Goal: Transaction & Acquisition: Book appointment/travel/reservation

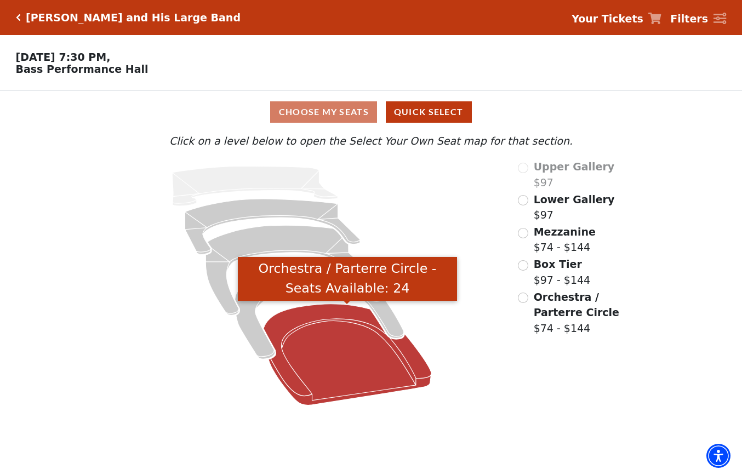
click at [348, 344] on icon "Orchestra / Parterre Circle - Seats Available: 24" at bounding box center [347, 354] width 168 height 101
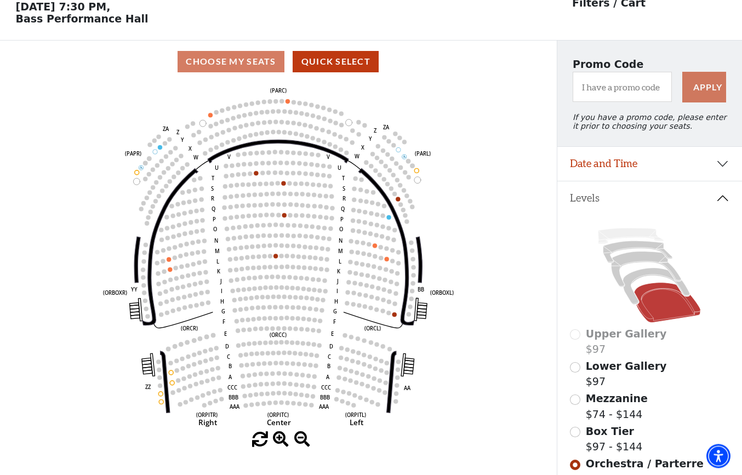
scroll to position [51, 0]
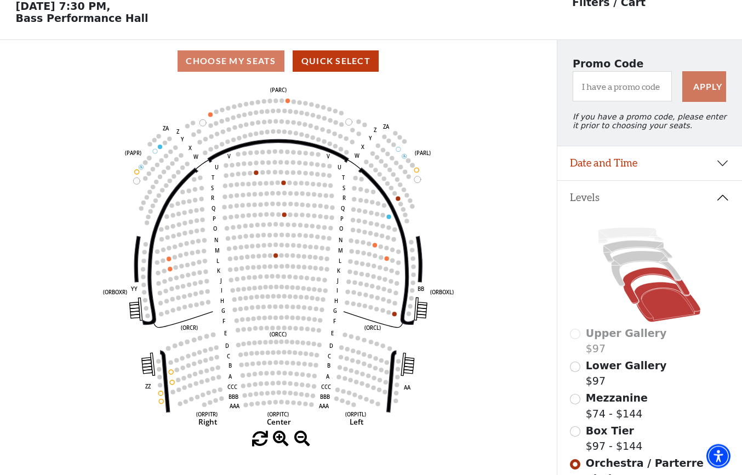
click at [650, 276] on icon at bounding box center [656, 285] width 67 height 36
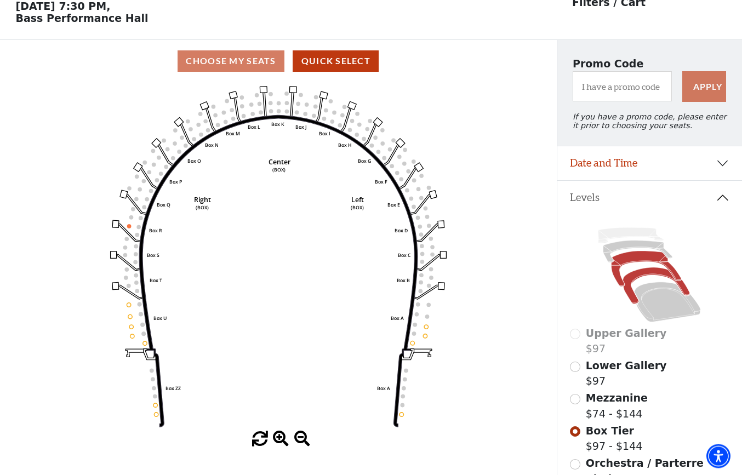
click at [641, 261] on icon at bounding box center [647, 269] width 70 height 36
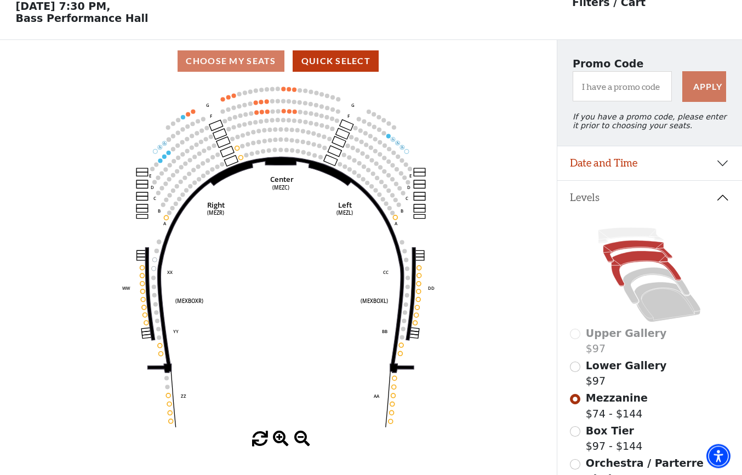
click at [625, 251] on icon at bounding box center [637, 252] width 69 height 22
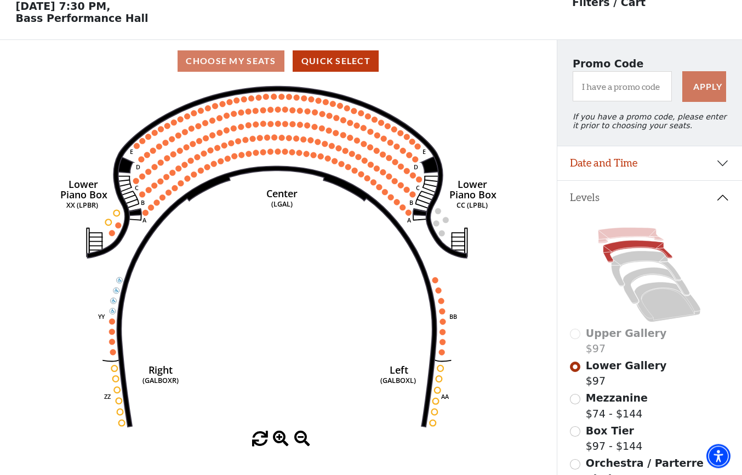
click at [628, 235] on icon at bounding box center [632, 236] width 66 height 16
click at [630, 240] on icon at bounding box center [632, 236] width 66 height 16
click at [633, 265] on icon at bounding box center [647, 269] width 70 height 36
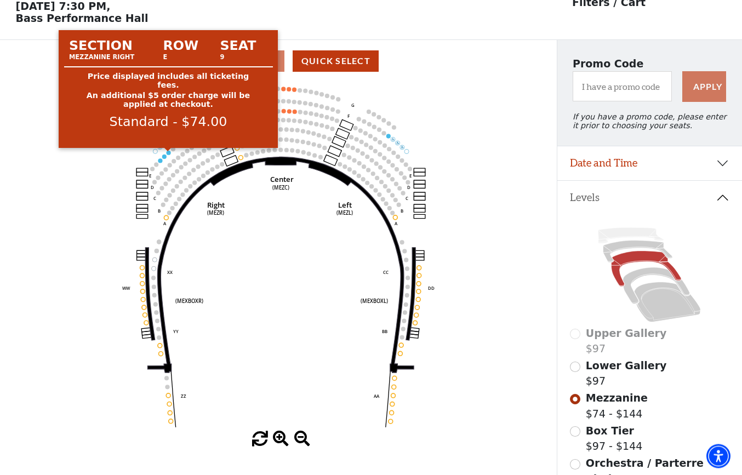
click at [169, 155] on circle at bounding box center [168, 153] width 4 height 4
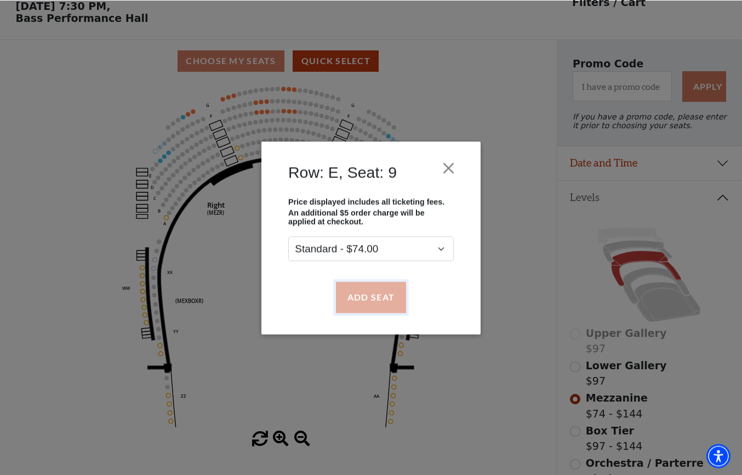
click at [364, 299] on button "Add Seat" at bounding box center [371, 297] width 70 height 31
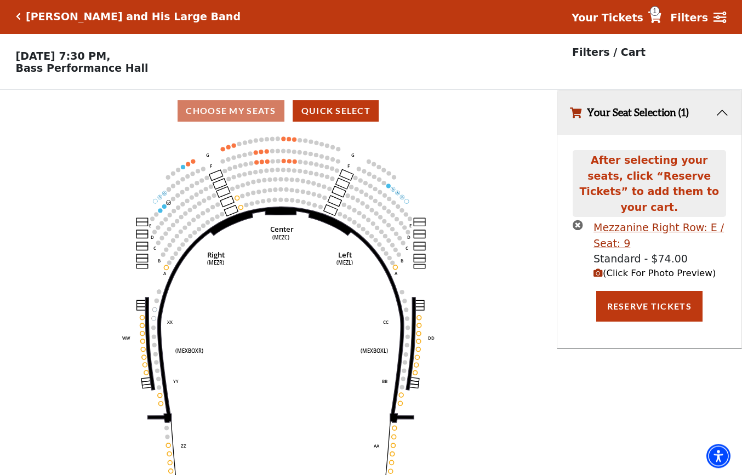
scroll to position [0, 0]
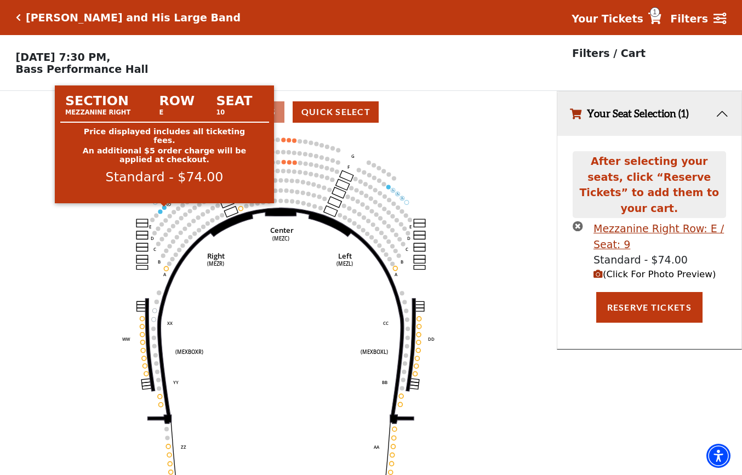
click at [165, 210] on circle at bounding box center [164, 208] width 4 height 4
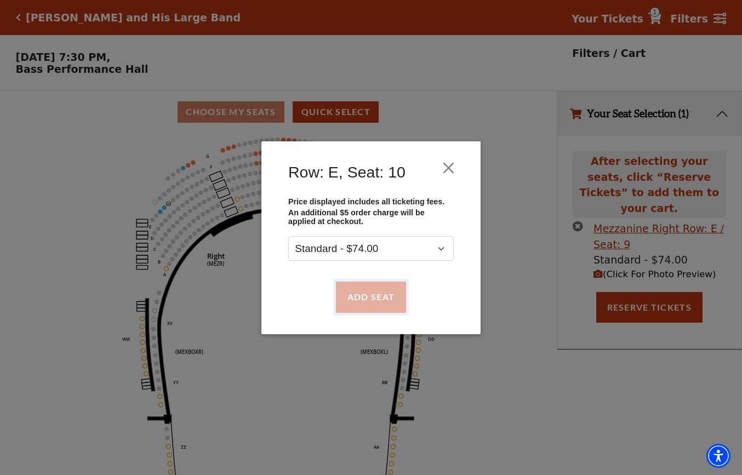
click at [369, 301] on button "Add Seat" at bounding box center [371, 297] width 70 height 31
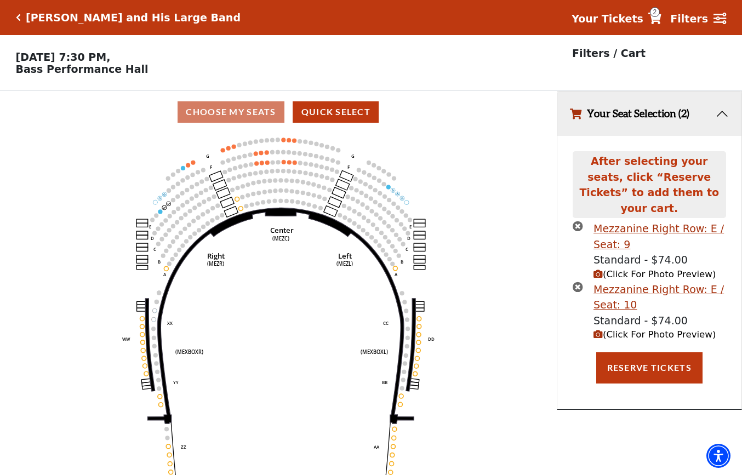
scroll to position [25, 0]
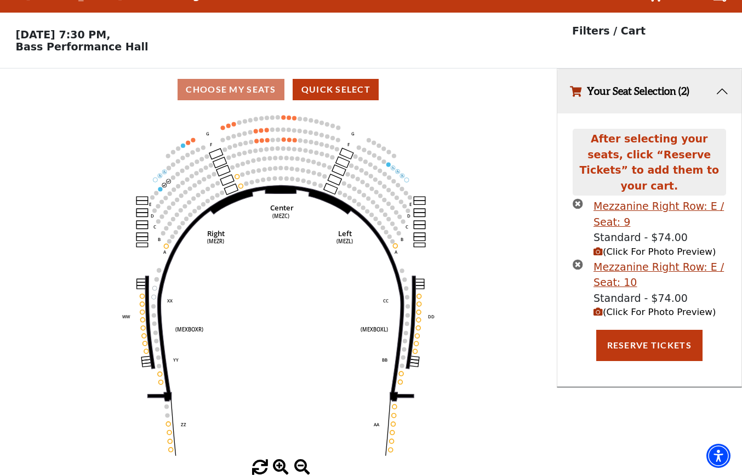
click at [630, 307] on span "(Click For Photo Preview)" at bounding box center [655, 312] width 122 height 10
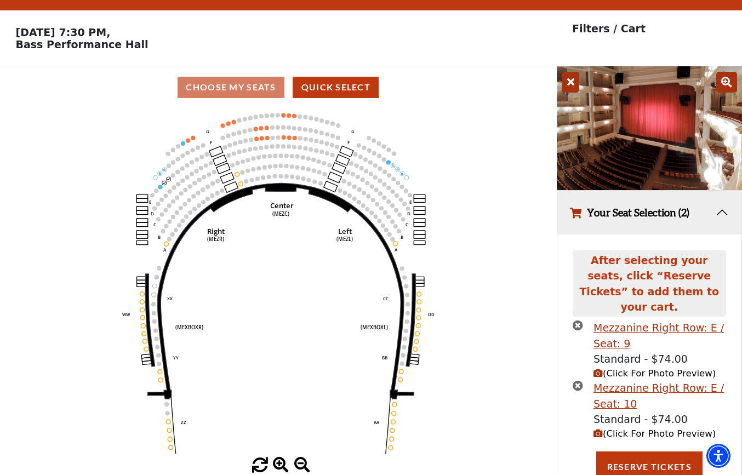
click at [622, 368] on span "(Click For Photo Preview)" at bounding box center [655, 373] width 122 height 10
click at [646, 453] on button "Reserve Tickets" at bounding box center [649, 467] width 106 height 31
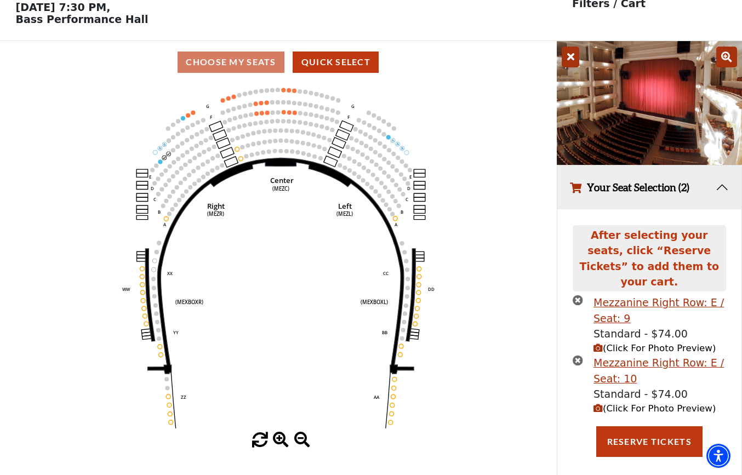
scroll to position [45, 0]
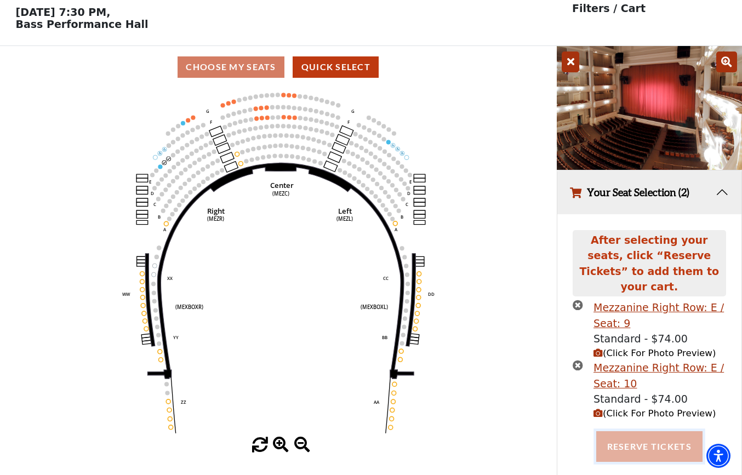
click at [641, 434] on button "Reserve Tickets" at bounding box center [649, 446] width 106 height 31
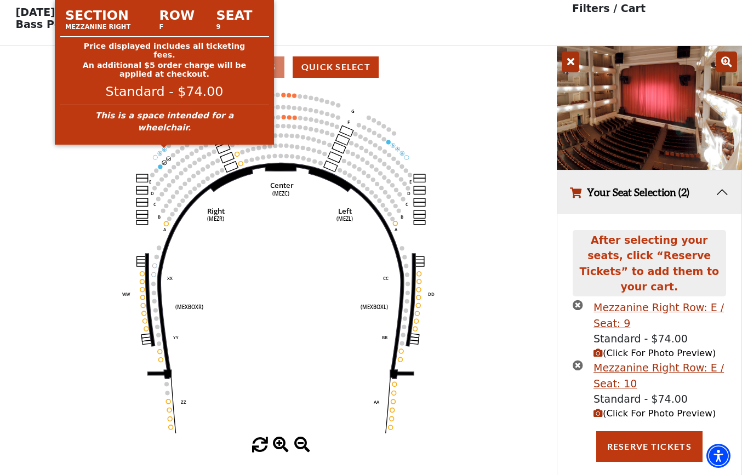
click at [166, 151] on circle at bounding box center [164, 149] width 4 height 4
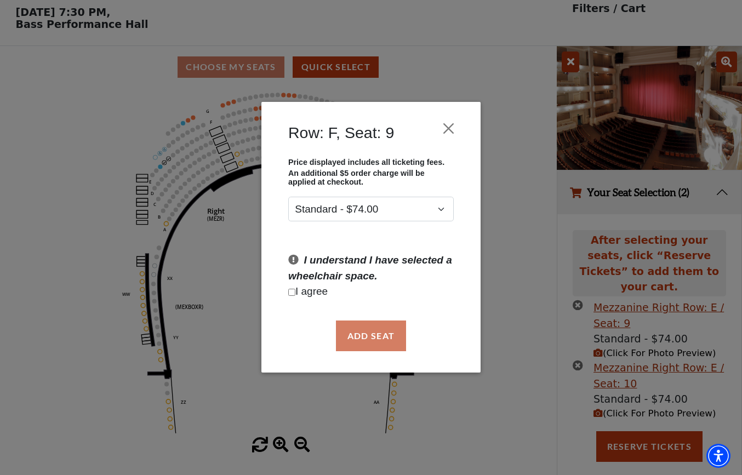
click at [214, 299] on div "Row: F, Seat: 9 Price displayed includes all ticketing fees. An additional $5 o…" at bounding box center [371, 237] width 742 height 475
click at [450, 130] on button "Close" at bounding box center [448, 128] width 21 height 21
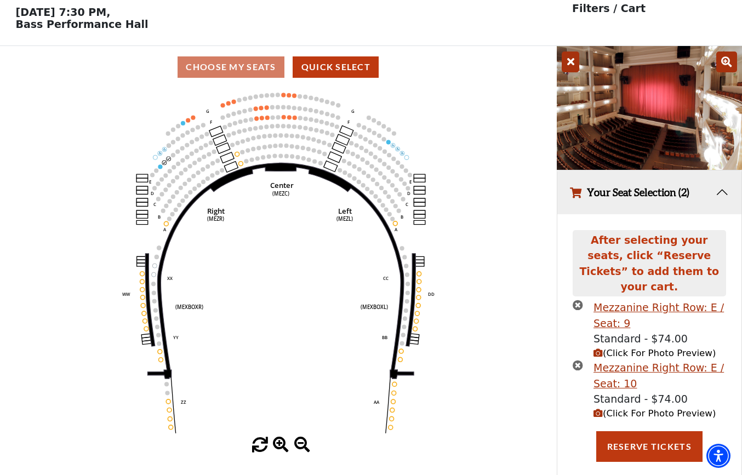
click at [579, 300] on icon "times-circle" at bounding box center [578, 305] width 10 height 10
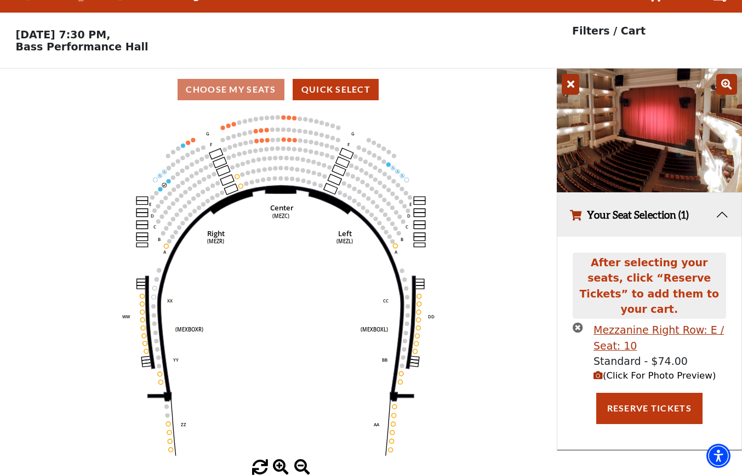
scroll to position [25, 0]
click at [581, 322] on icon "times-circle" at bounding box center [578, 327] width 10 height 10
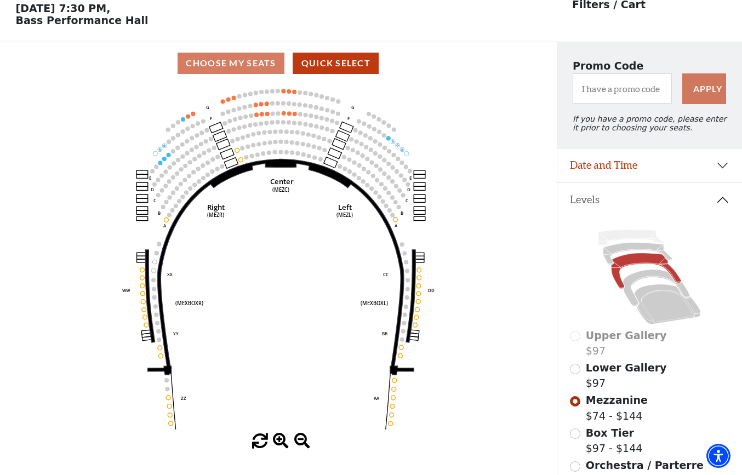
scroll to position [0, 0]
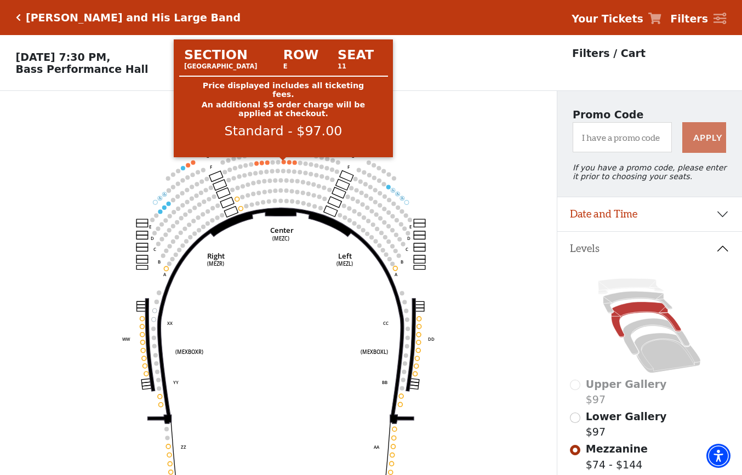
click at [284, 164] on circle at bounding box center [284, 162] width 4 height 4
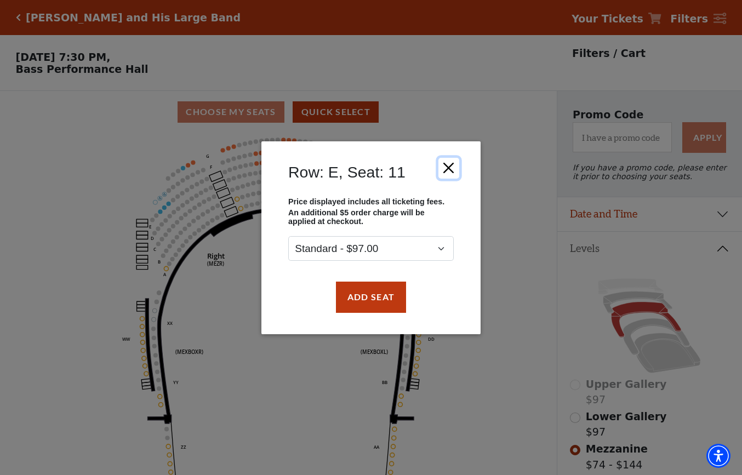
click at [449, 169] on button "Close" at bounding box center [448, 167] width 21 height 21
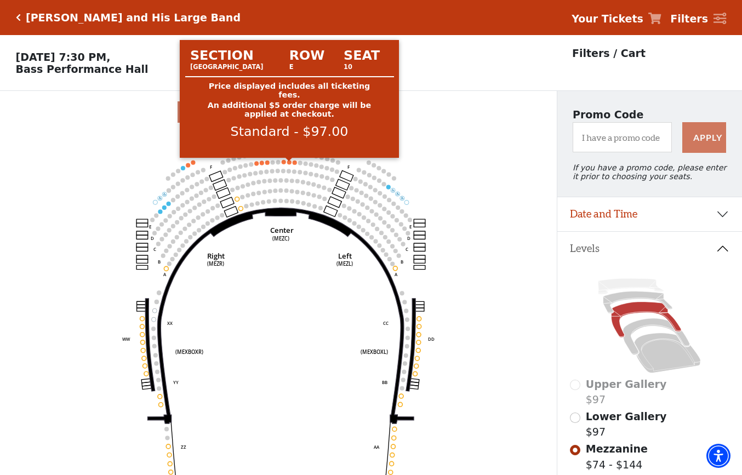
click at [290, 164] on circle at bounding box center [289, 162] width 4 height 4
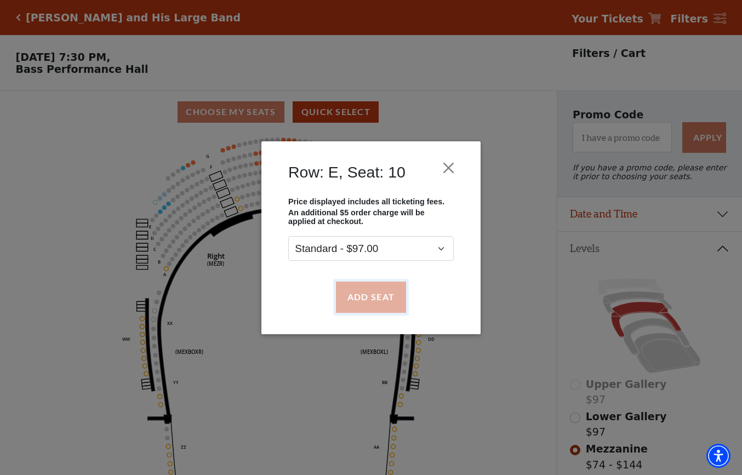
click at [369, 293] on button "Add Seat" at bounding box center [371, 297] width 70 height 31
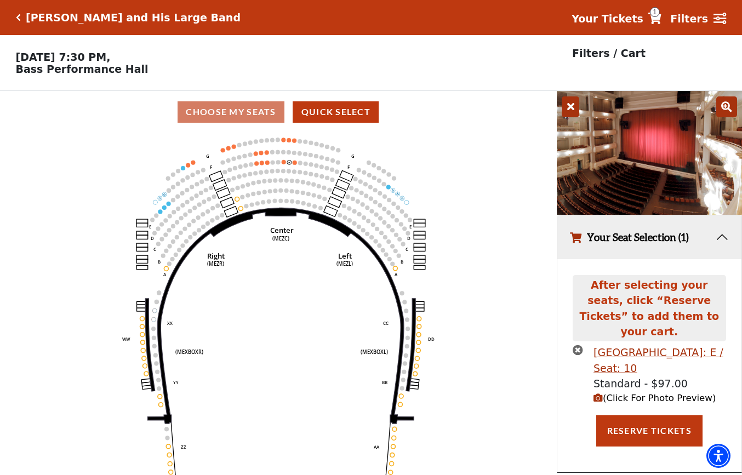
click at [286, 164] on use "Seat Selected" at bounding box center [283, 162] width 5 height 5
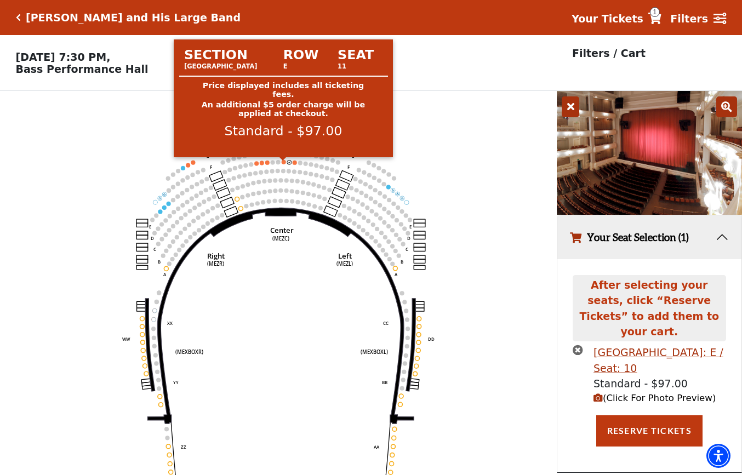
click at [284, 164] on circle at bounding box center [284, 162] width 4 height 4
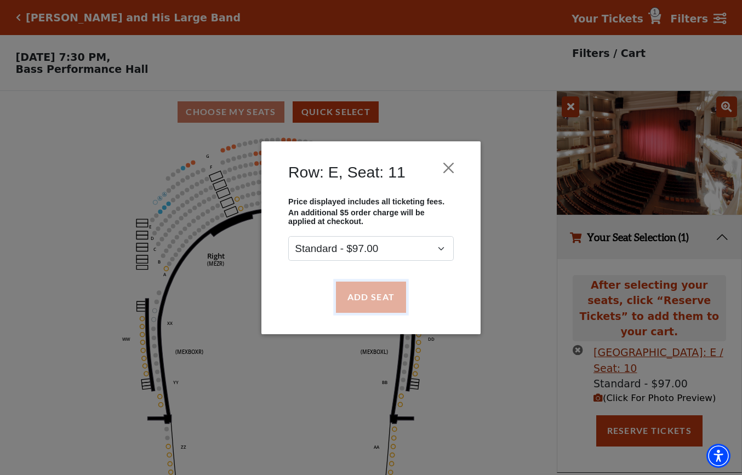
click at [374, 300] on button "Add Seat" at bounding box center [371, 297] width 70 height 31
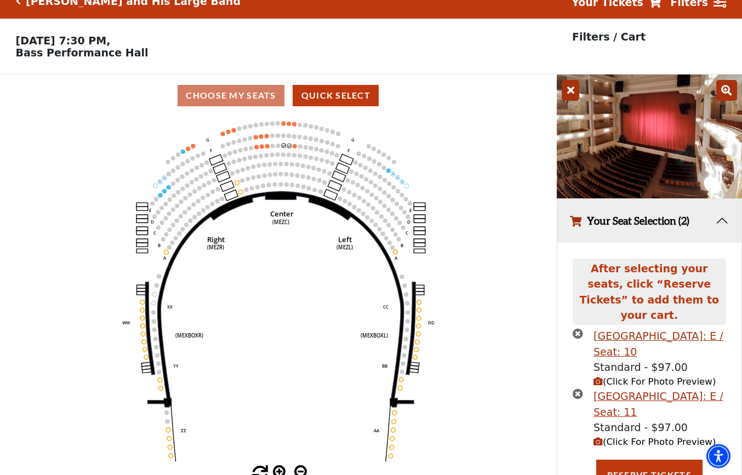
scroll to position [19, 0]
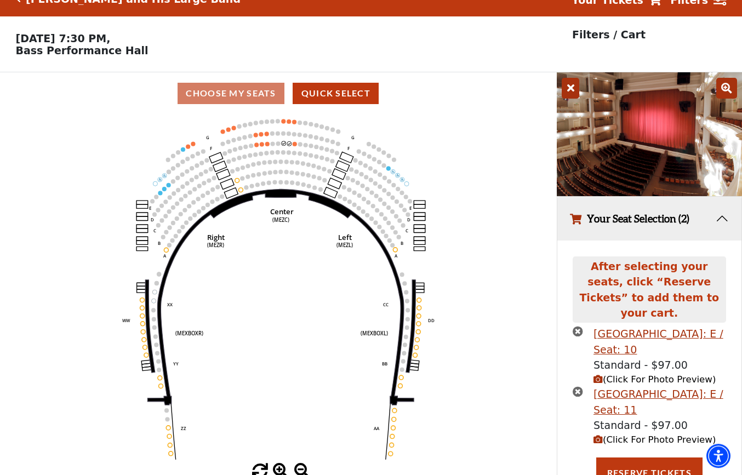
click at [643, 435] on span "(Click For Photo Preview)" at bounding box center [655, 440] width 122 height 10
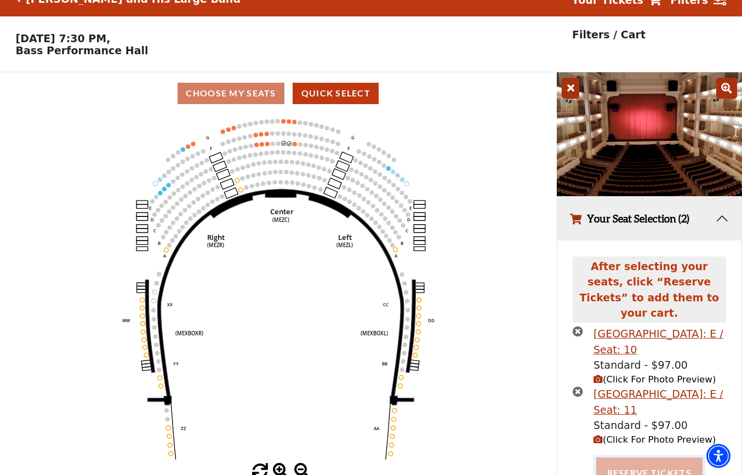
click at [646, 458] on button "Reserve Tickets" at bounding box center [649, 473] width 106 height 31
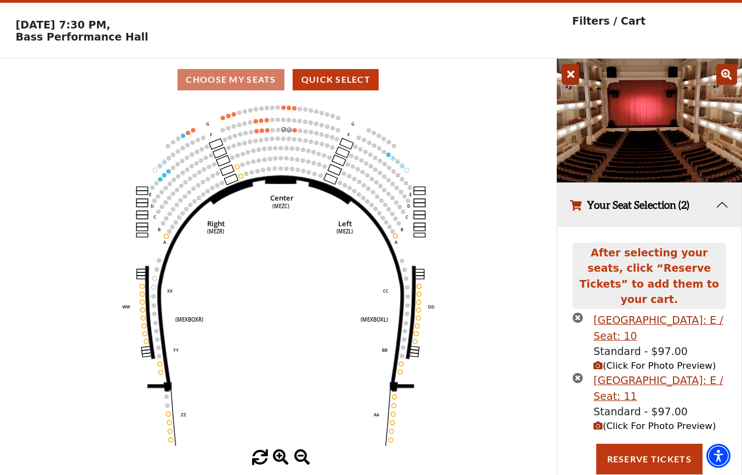
scroll to position [33, 0]
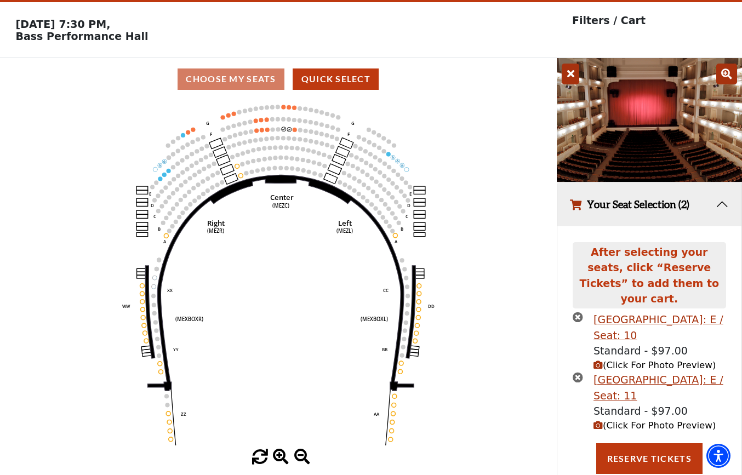
click at [577, 312] on icon "times-circle" at bounding box center [578, 317] width 10 height 10
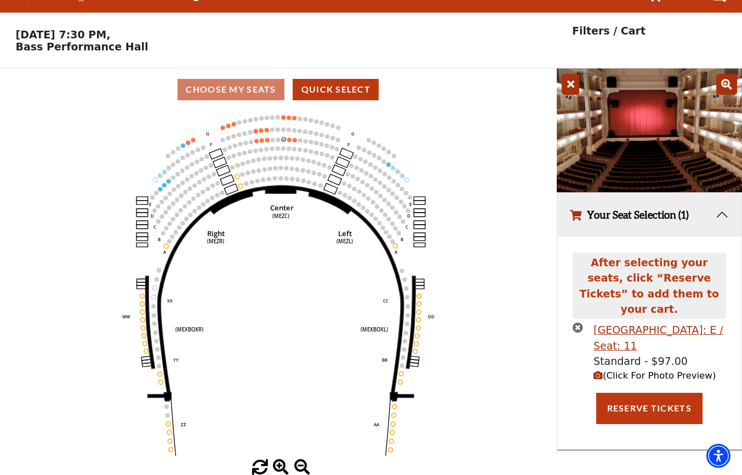
scroll to position [25, 0]
click at [579, 322] on icon "times-circle" at bounding box center [578, 327] width 10 height 10
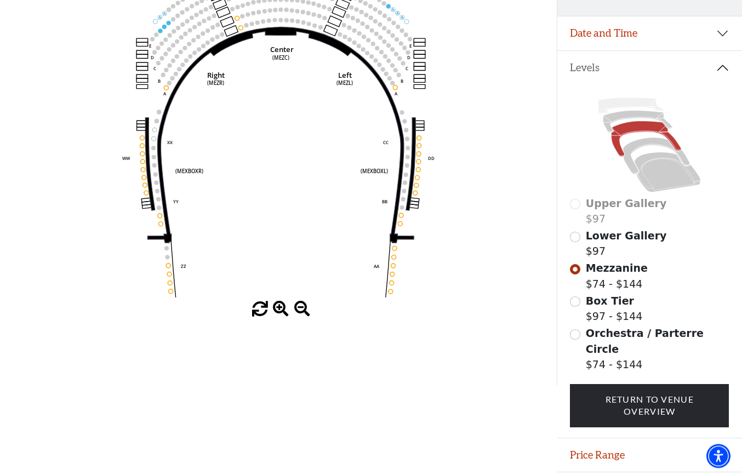
scroll to position [201, 0]
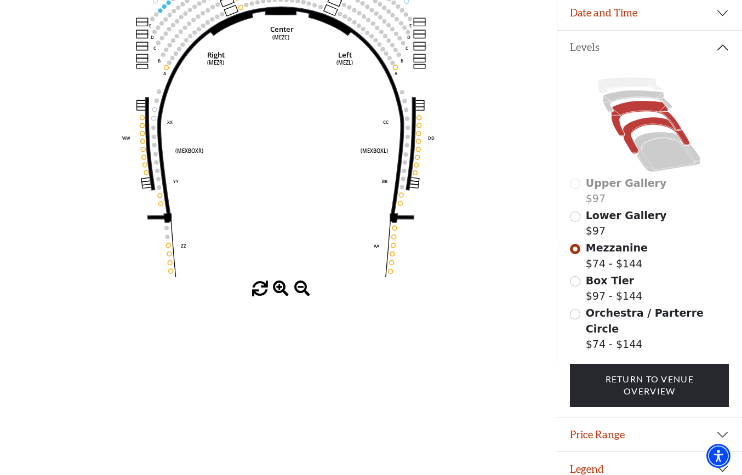
click at [645, 127] on icon at bounding box center [656, 135] width 67 height 36
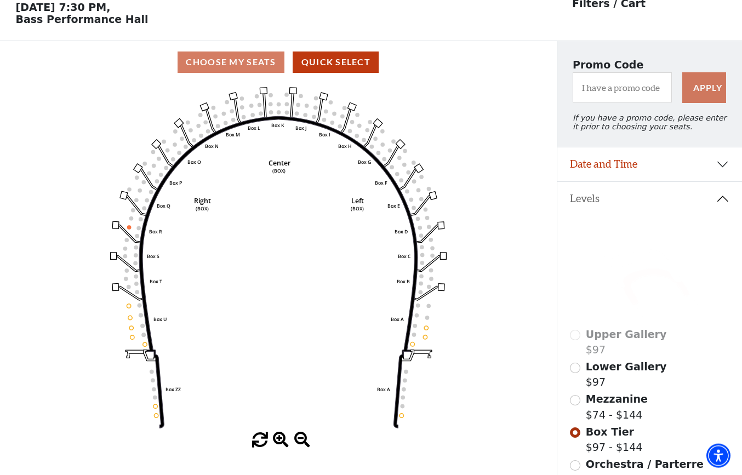
scroll to position [51, 0]
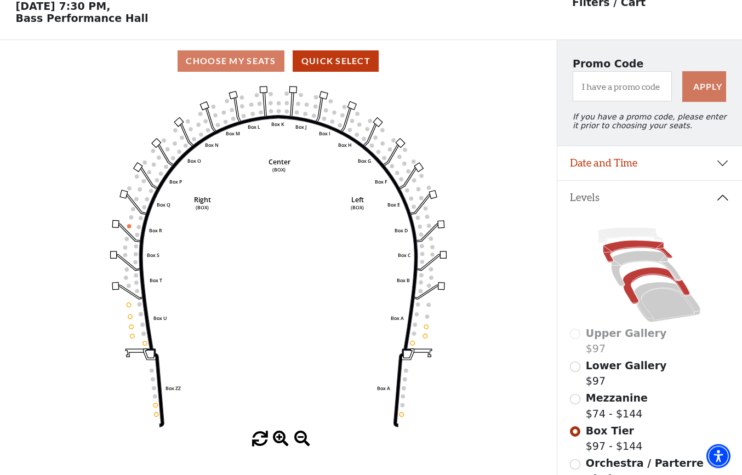
click at [632, 246] on icon at bounding box center [637, 252] width 69 height 22
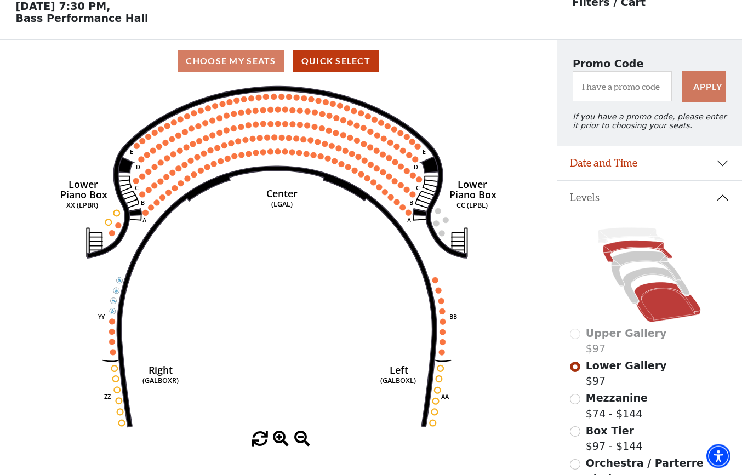
click at [658, 291] on icon at bounding box center [668, 302] width 66 height 40
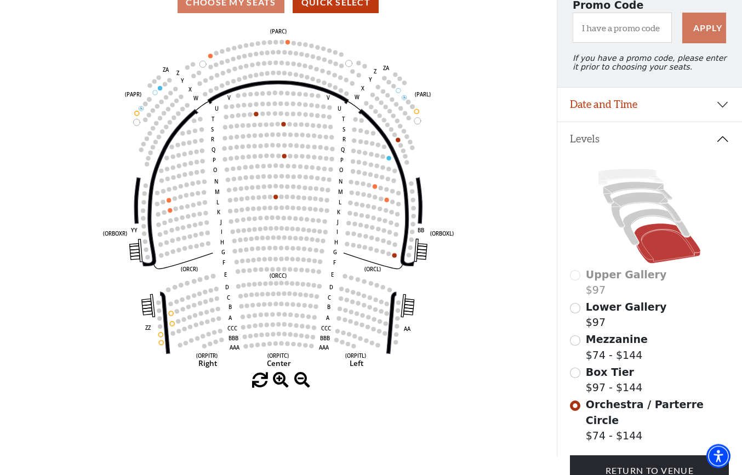
scroll to position [111, 0]
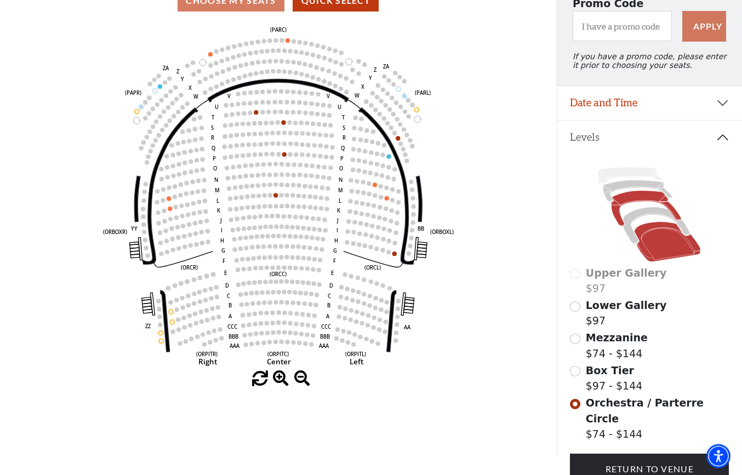
click at [640, 203] on icon at bounding box center [647, 209] width 70 height 36
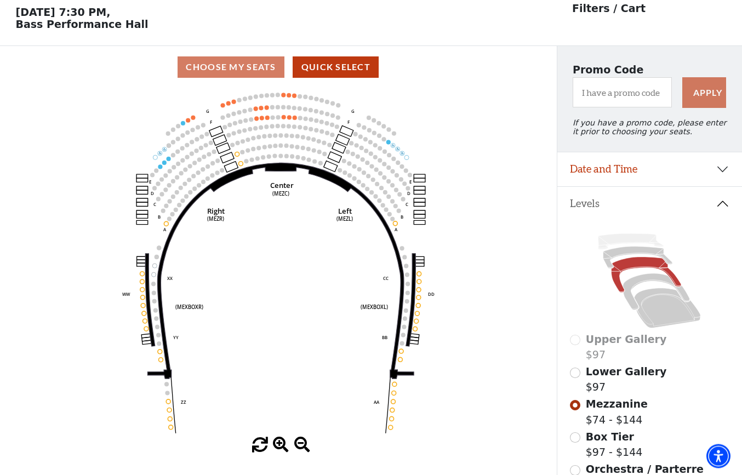
scroll to position [42, 0]
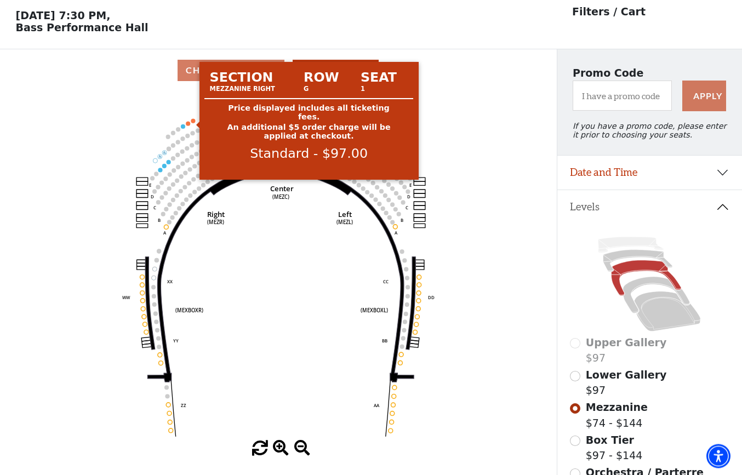
click at [193, 123] on circle at bounding box center [193, 120] width 4 height 4
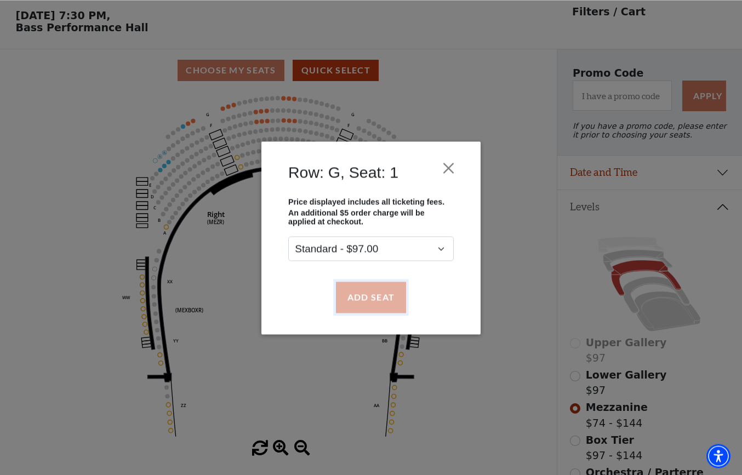
click at [352, 294] on button "Add Seat" at bounding box center [371, 297] width 70 height 31
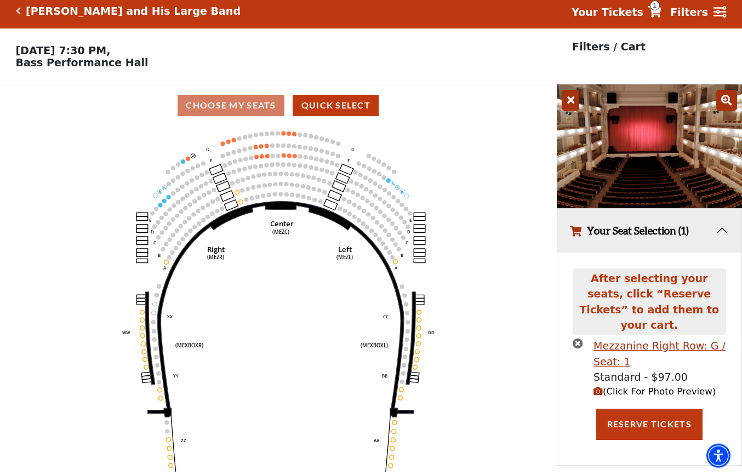
scroll to position [0, 0]
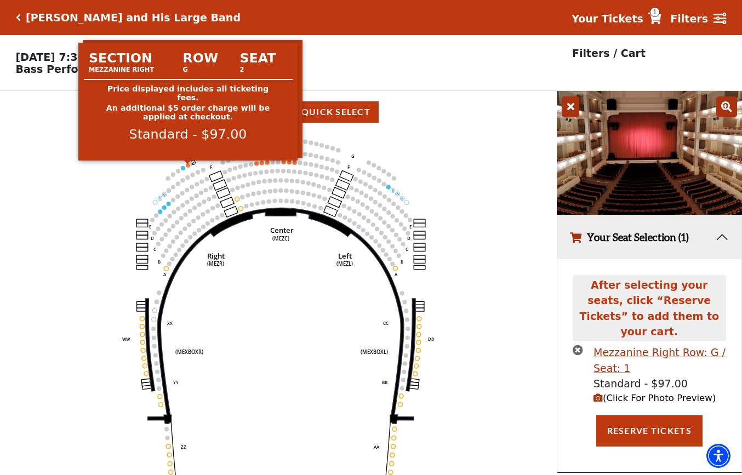
click at [187, 167] on circle at bounding box center [188, 165] width 4 height 4
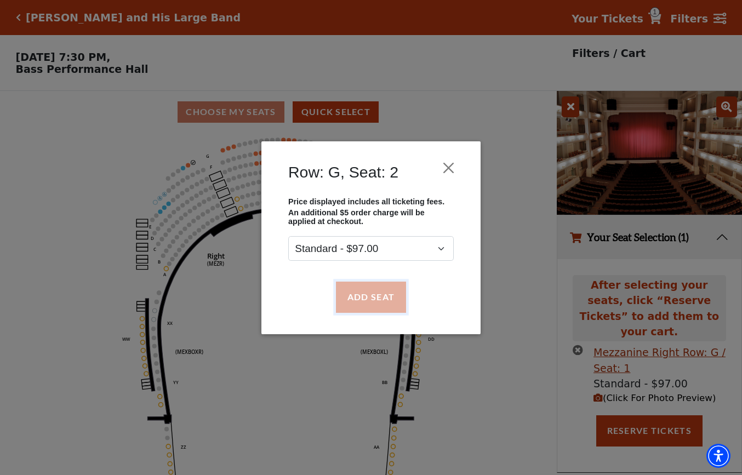
click at [377, 291] on button "Add Seat" at bounding box center [371, 297] width 70 height 31
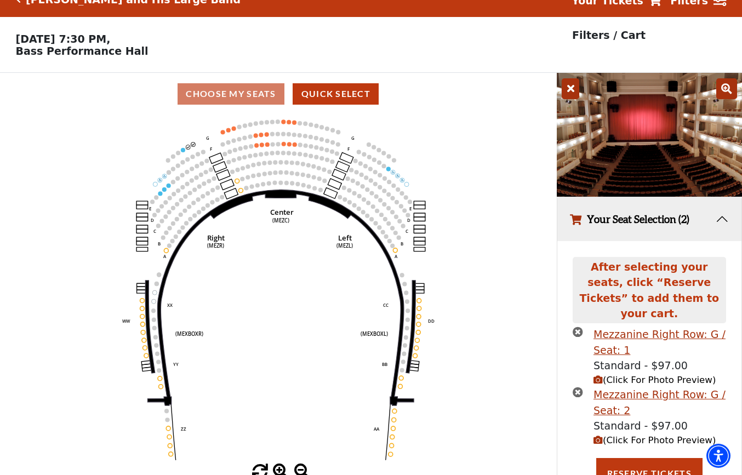
scroll to position [19, 0]
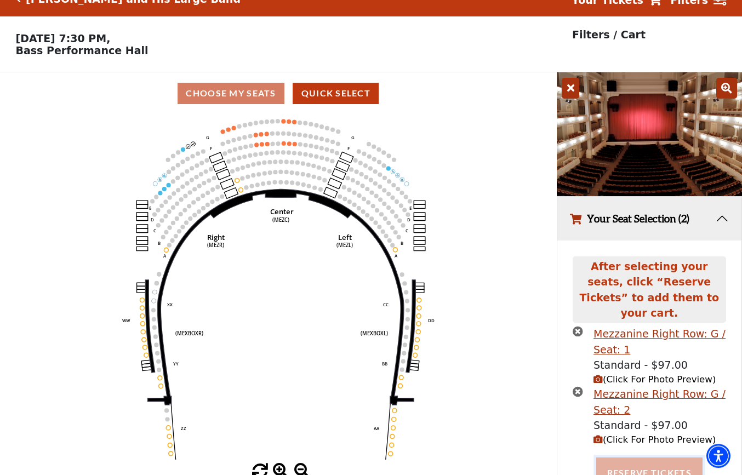
click at [657, 463] on button "Reserve Tickets" at bounding box center [649, 473] width 106 height 31
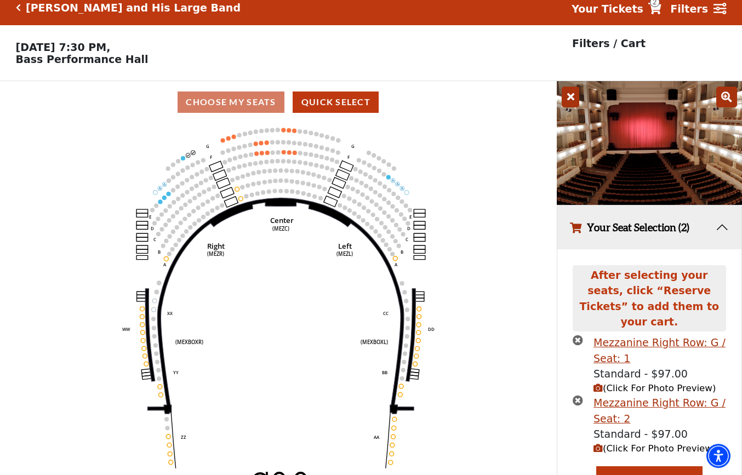
scroll to position [0, 0]
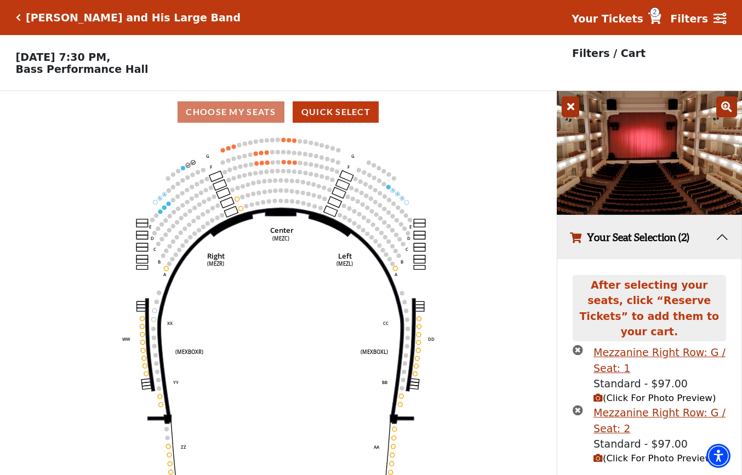
click at [578, 345] on icon "times-circle" at bounding box center [578, 350] width 10 height 10
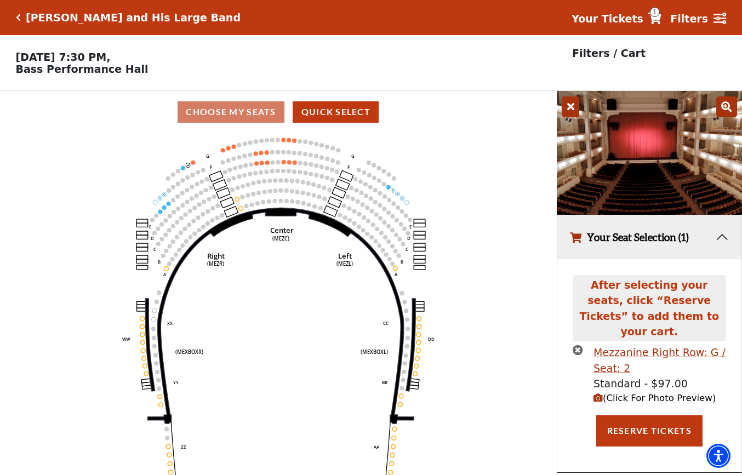
click at [580, 345] on icon "times-circle" at bounding box center [578, 350] width 10 height 10
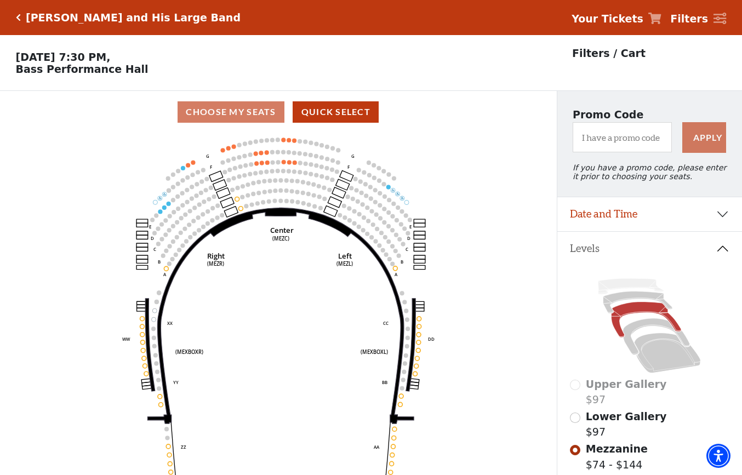
click at [20, 17] on icon "Click here to go back to filters" at bounding box center [18, 18] width 5 height 8
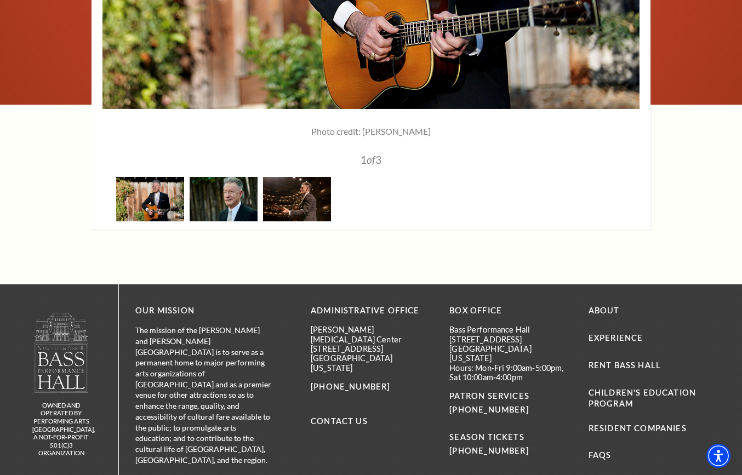
scroll to position [1744, 0]
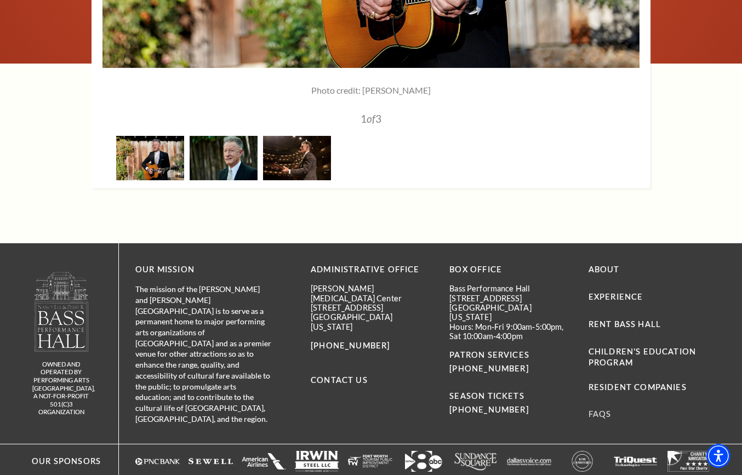
click at [601, 409] on link "FAQs" at bounding box center [600, 413] width 23 height 9
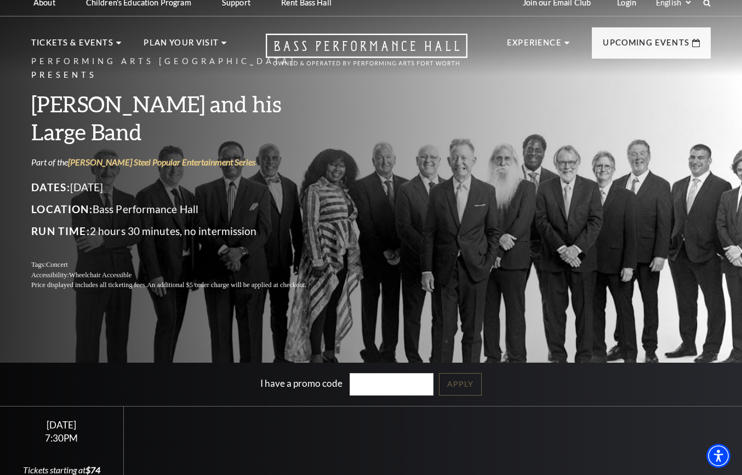
scroll to position [0, 0]
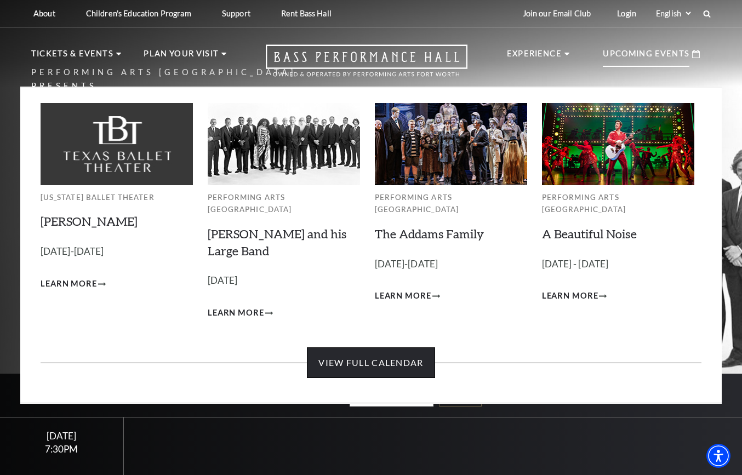
click at [378, 354] on link "View Full Calendar" at bounding box center [371, 363] width 128 height 31
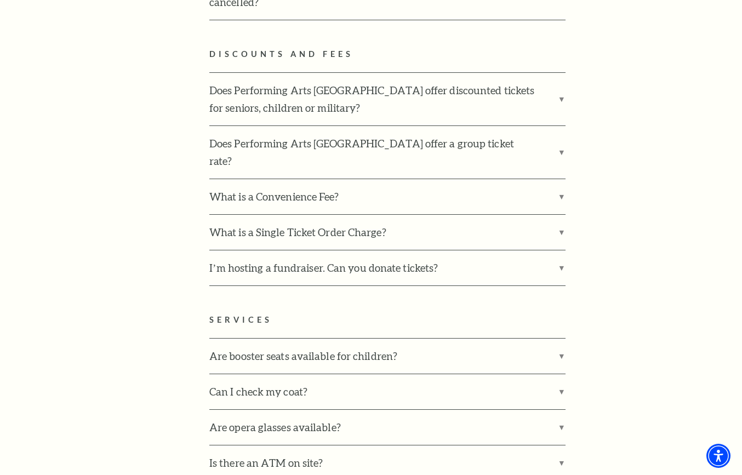
scroll to position [2092, 0]
click at [563, 214] on label "What is a Single Ticket Order Charge?" at bounding box center [387, 231] width 356 height 35
click at [0, 0] on input "What is a Single Ticket Order Charge?" at bounding box center [0, 0] width 0 height 0
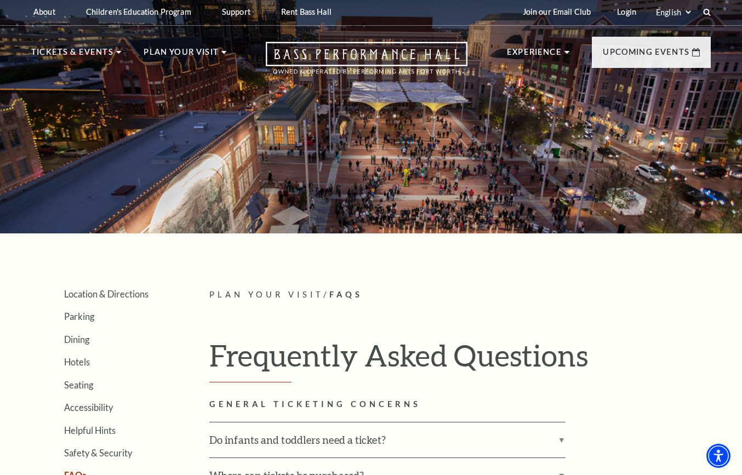
scroll to position [0, 0]
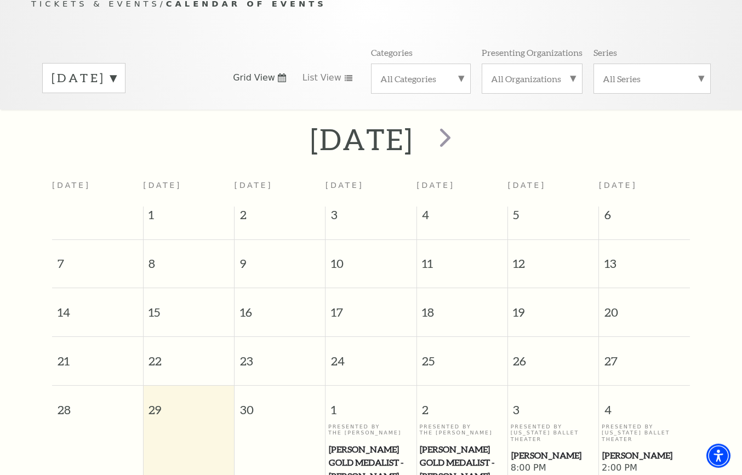
scroll to position [129, 0]
